Goal: Check status

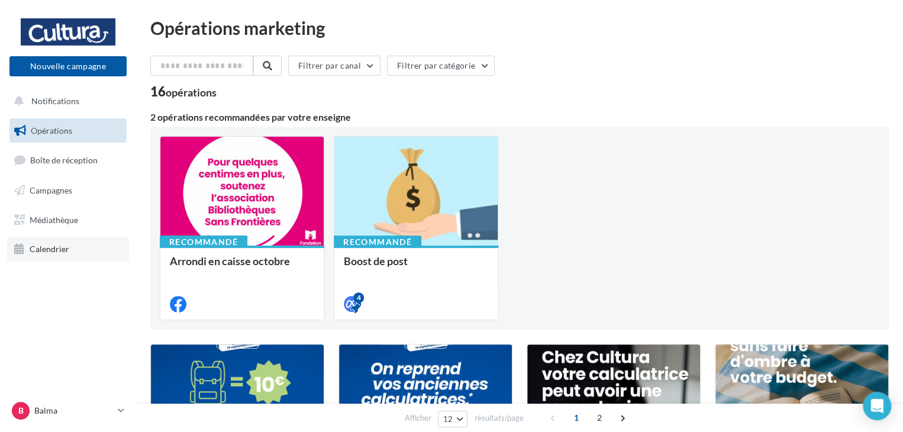
click at [44, 250] on span "Calendrier" at bounding box center [50, 249] width 40 height 10
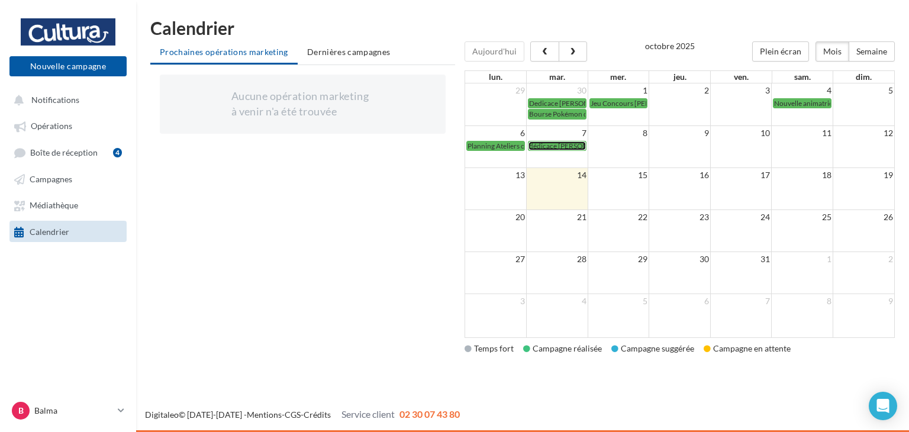
click at [567, 148] on span "dédicace [PERSON_NAME] [DATE]" at bounding box center [583, 145] width 108 height 9
